Goal: Answer question/provide support

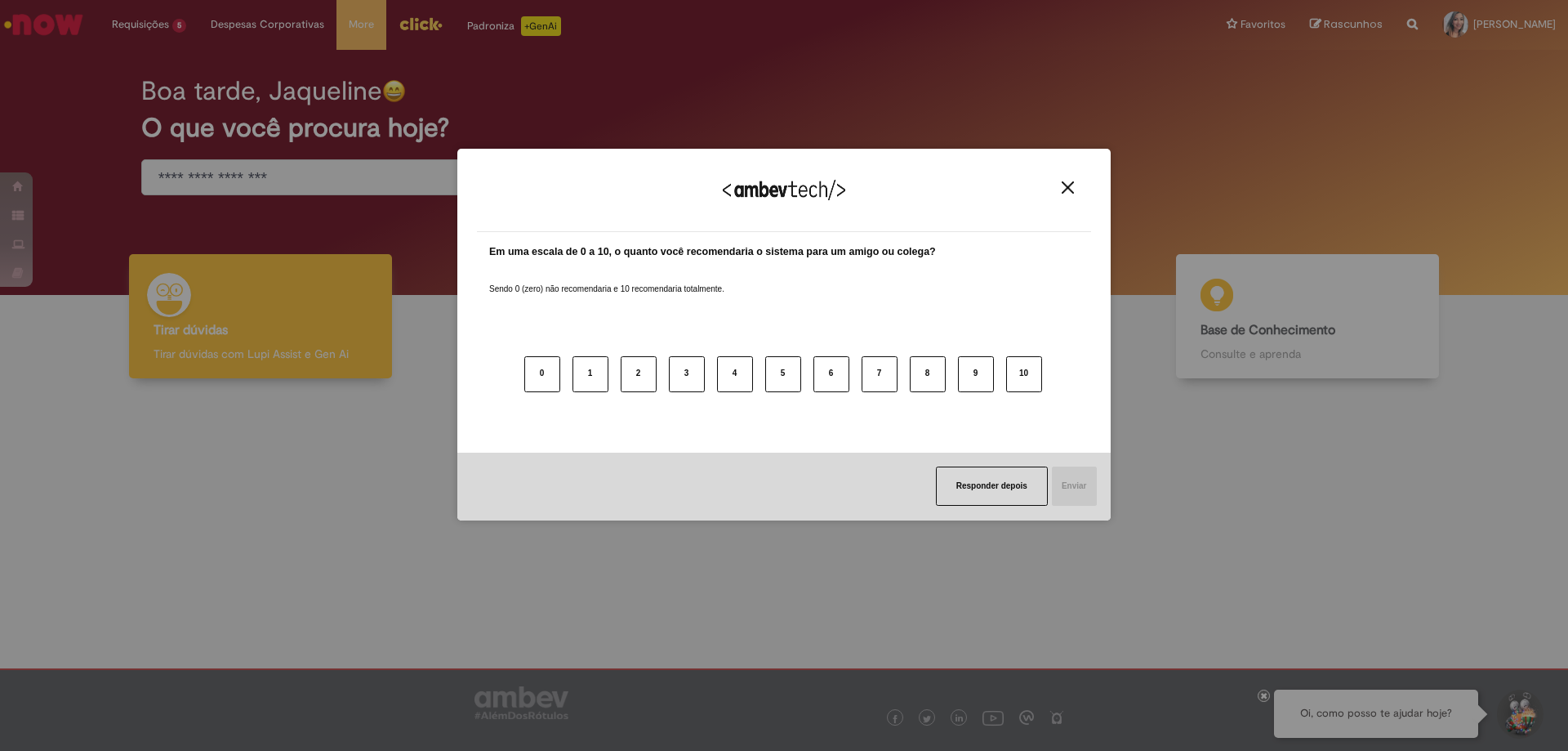
click at [1071, 187] on img "Close" at bounding box center [1068, 188] width 12 height 12
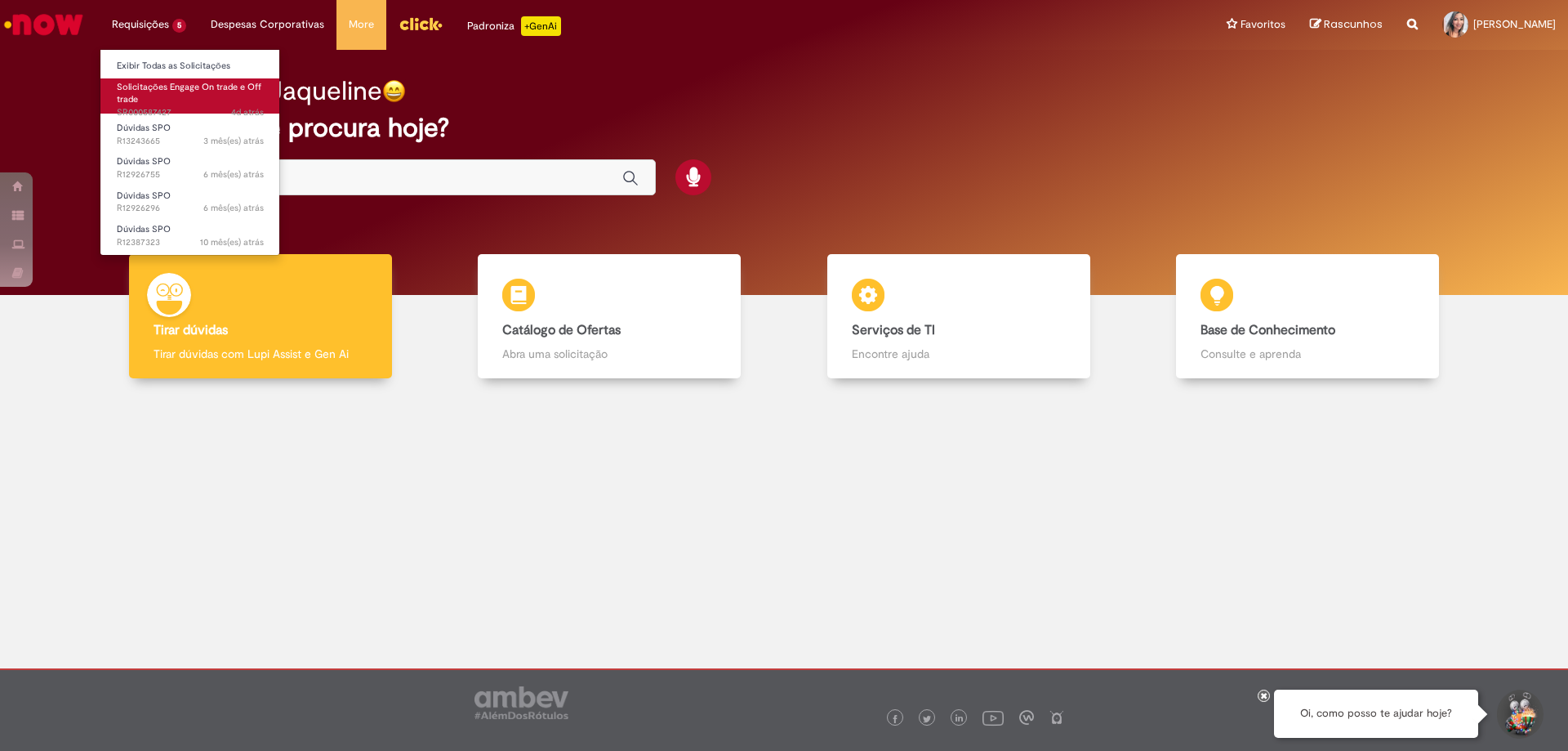
click at [175, 90] on span "Solicitações Engage On trade e Off trade" at bounding box center [189, 94] width 144 height 26
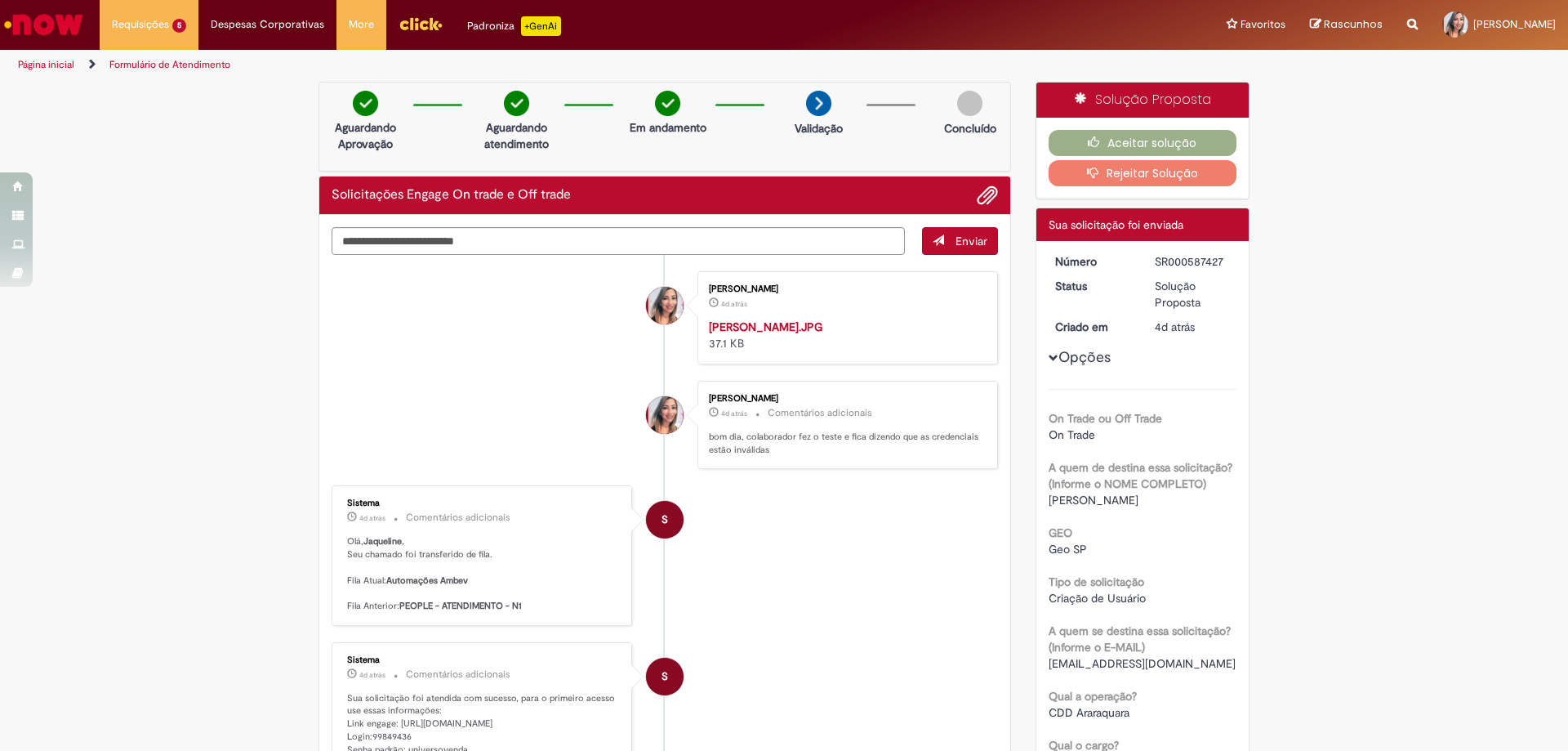
click at [1183, 171] on button "Rejeitar Solução" at bounding box center [1142, 173] width 189 height 26
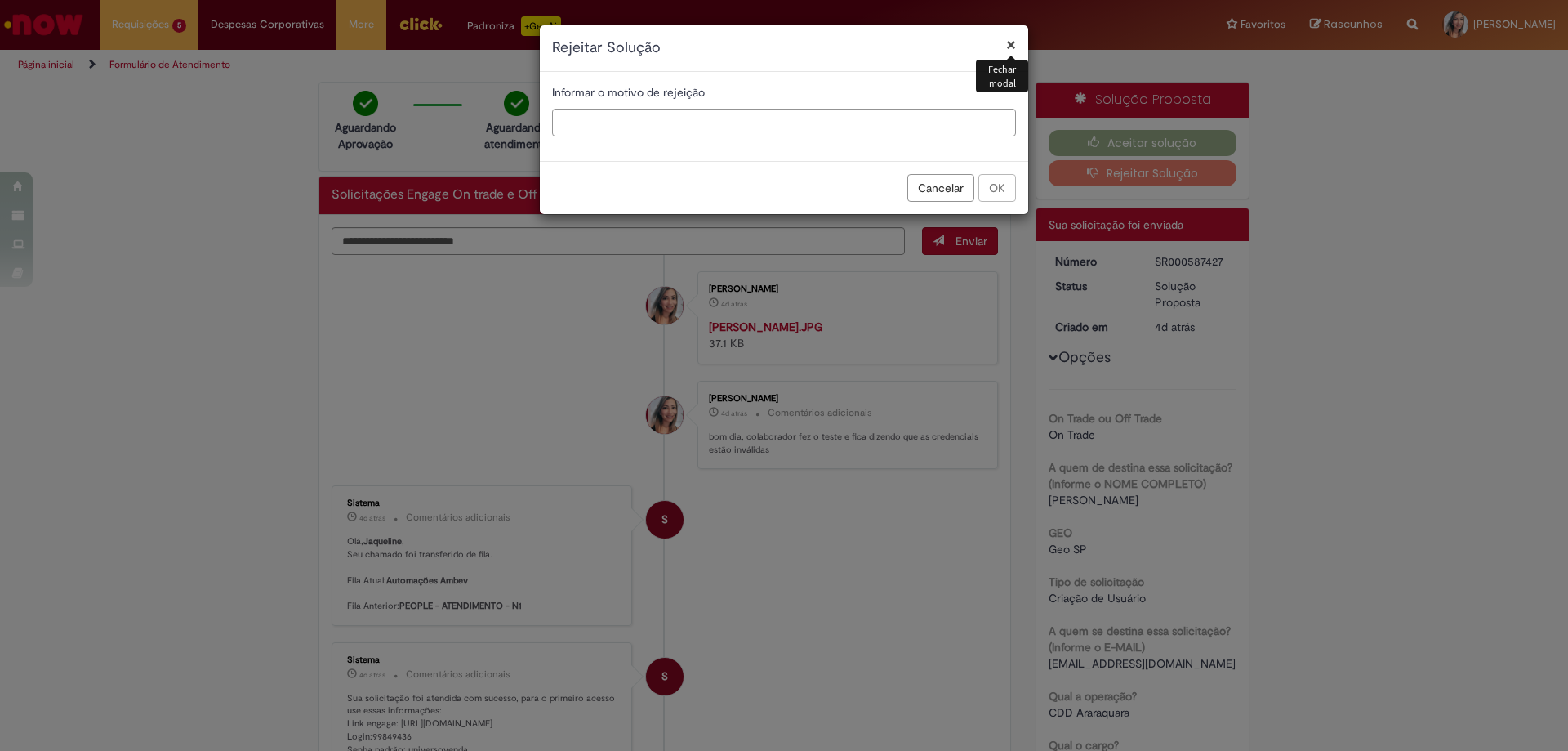
click at [589, 125] on input "text" at bounding box center [784, 122] width 464 height 28
type input "**********"
click at [991, 182] on button "OK" at bounding box center [997, 188] width 38 height 28
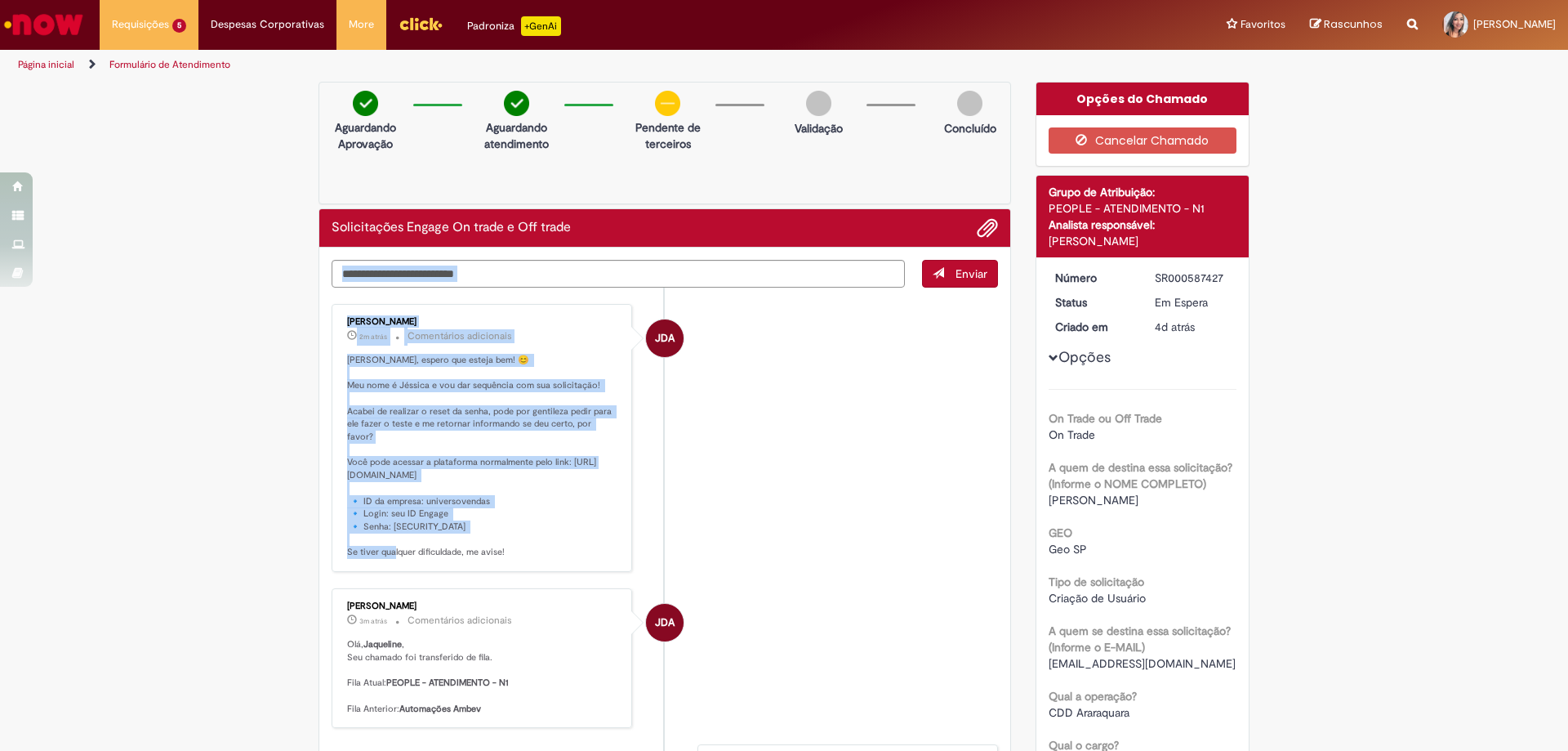
drag, startPoint x: 453, startPoint y: 512, endPoint x: 324, endPoint y: 484, distance: 132.0
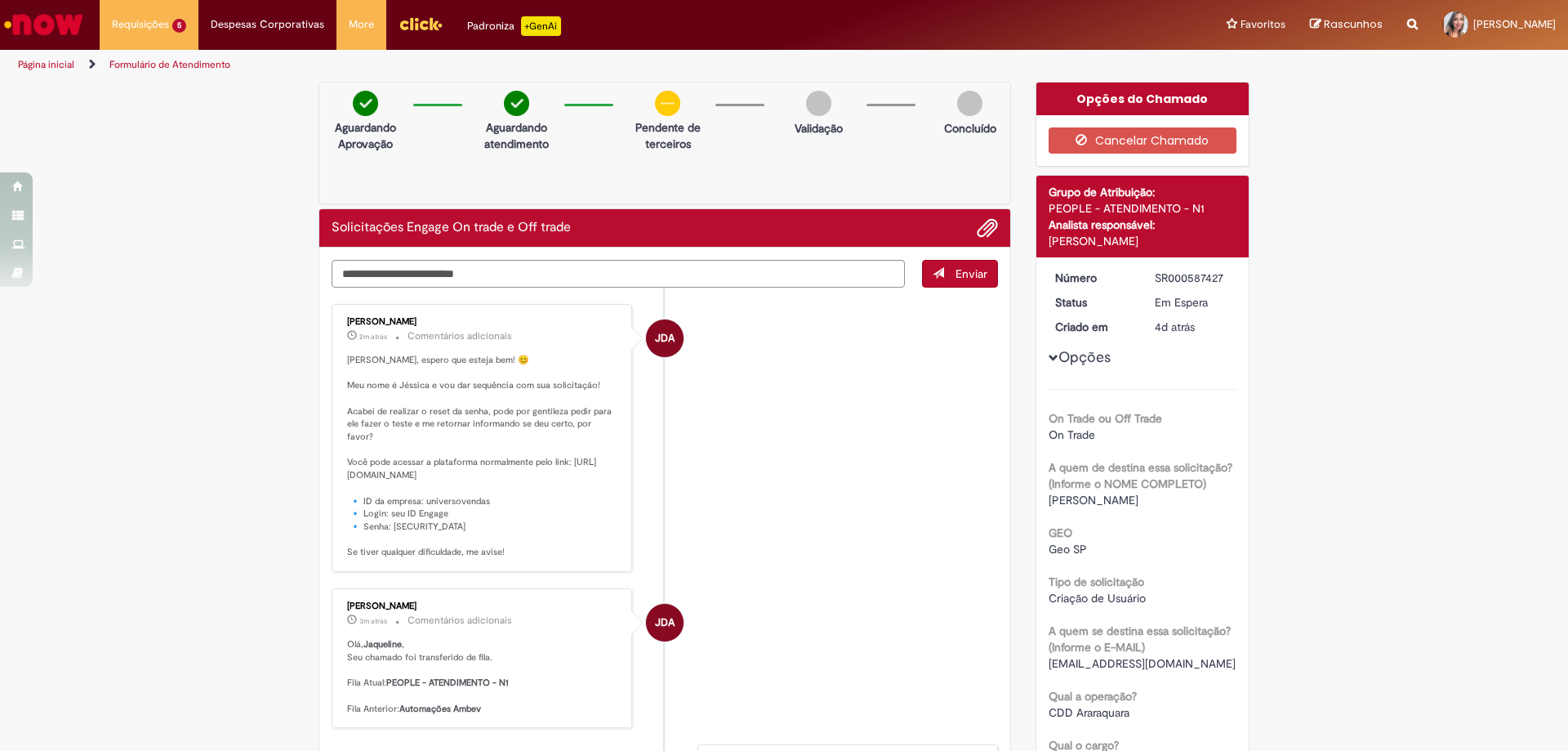
drag, startPoint x: 342, startPoint y: 449, endPoint x: 508, endPoint y: 541, distance: 189.8
click at [508, 541] on p "[PERSON_NAME], espero que esteja bem! 😊 Meu nome é Jéssica e vou dar sequência …" at bounding box center [483, 457] width 272 height 205
copy p "ocê pode acessar a plataforma normalmente pelo link: [URL][DOMAIN_NAME] 🔹 ID da…"
